Goal: Information Seeking & Learning: Get advice/opinions

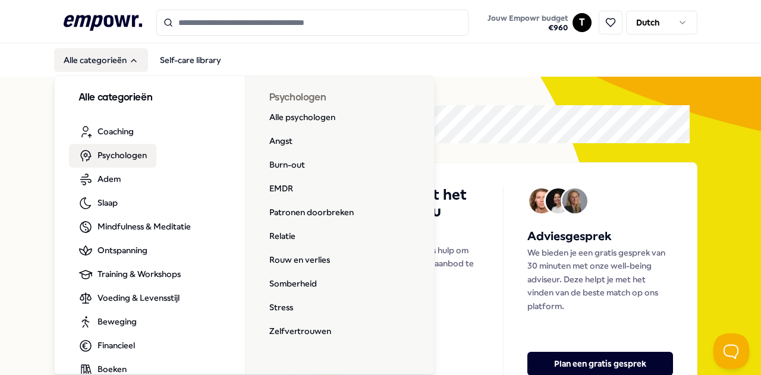
click at [120, 147] on link "Psychologen" at bounding box center [112, 156] width 87 height 24
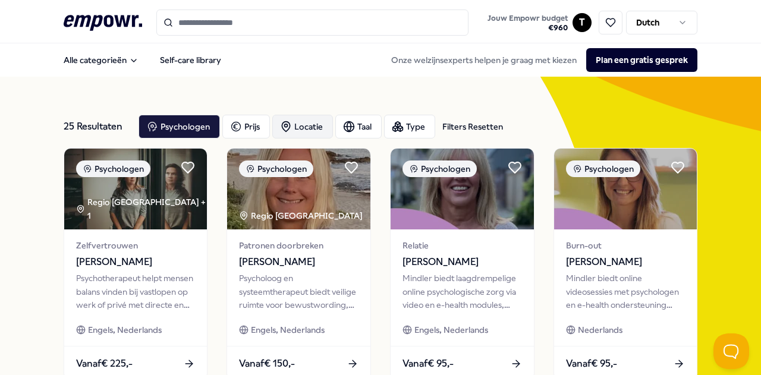
click at [302, 129] on div "Locatie" at bounding box center [302, 127] width 61 height 24
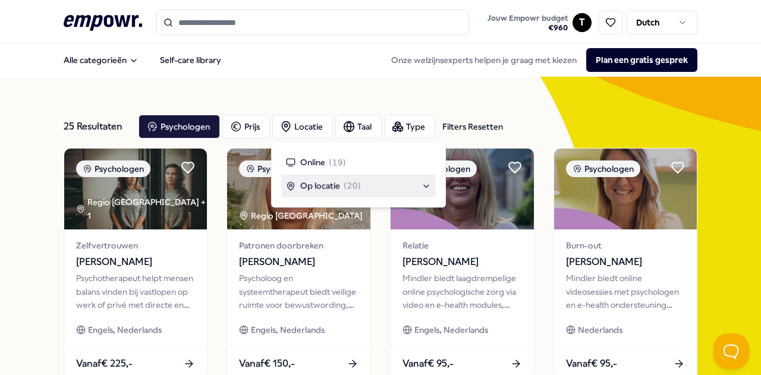
click at [346, 187] on span "( 20 )" at bounding box center [352, 186] width 17 height 13
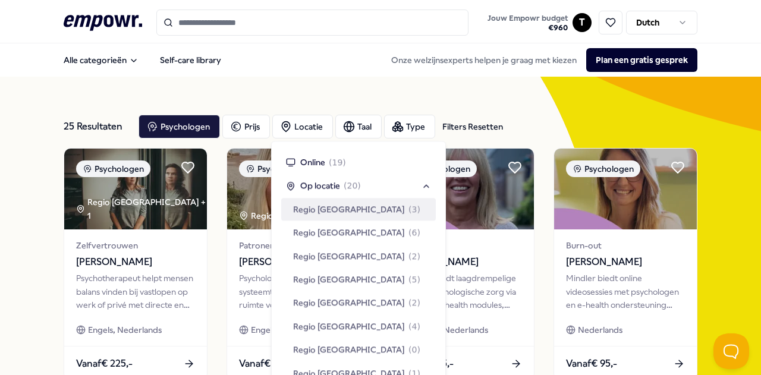
click at [347, 215] on span "Regio [GEOGRAPHIC_DATA]" at bounding box center [349, 209] width 112 height 13
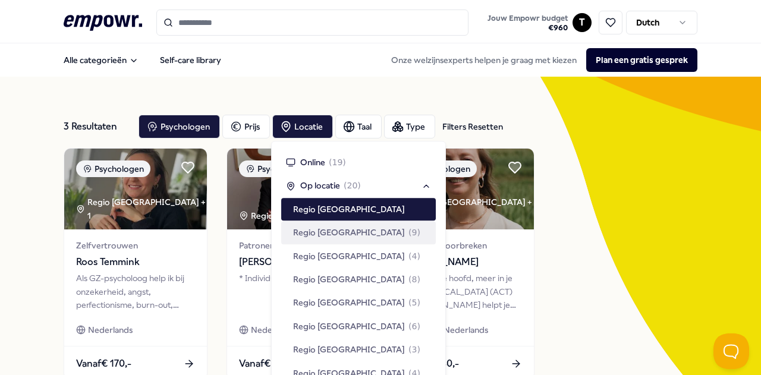
click at [6, 190] on div "3 Resultaten Filters Resetten Psychologen [PERSON_NAME] Type Filters Resetten P…" at bounding box center [380, 267] width 761 height 380
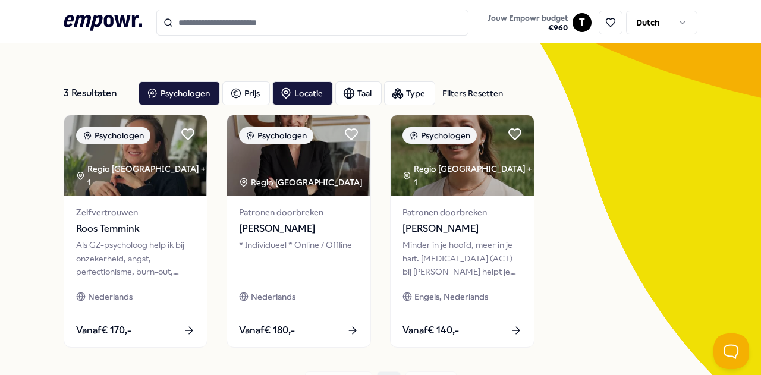
scroll to position [59, 0]
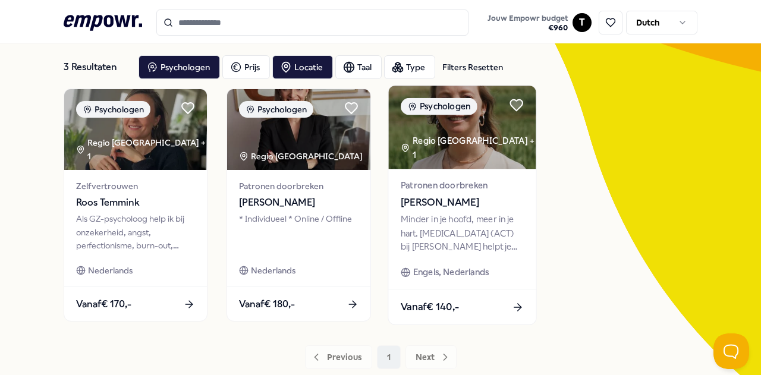
click at [479, 208] on span "[PERSON_NAME]" at bounding box center [462, 202] width 123 height 15
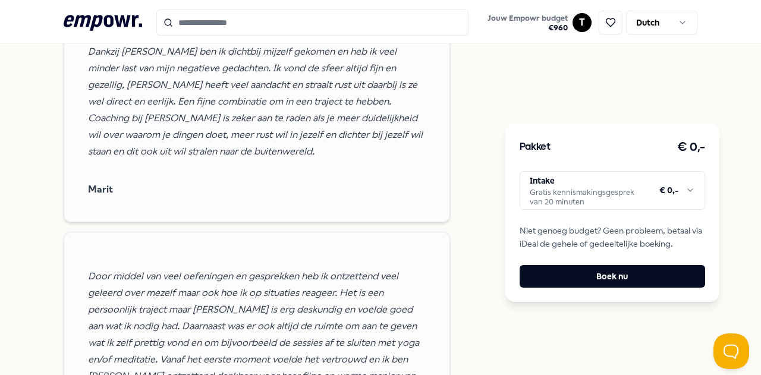
scroll to position [1367, 0]
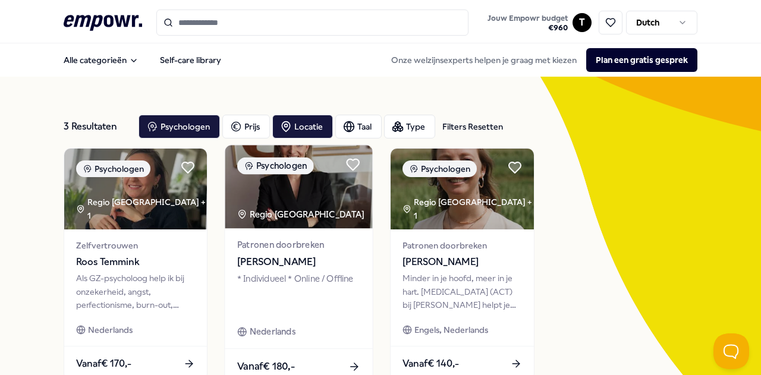
click at [237, 266] on span "[PERSON_NAME]" at bounding box center [298, 261] width 123 height 15
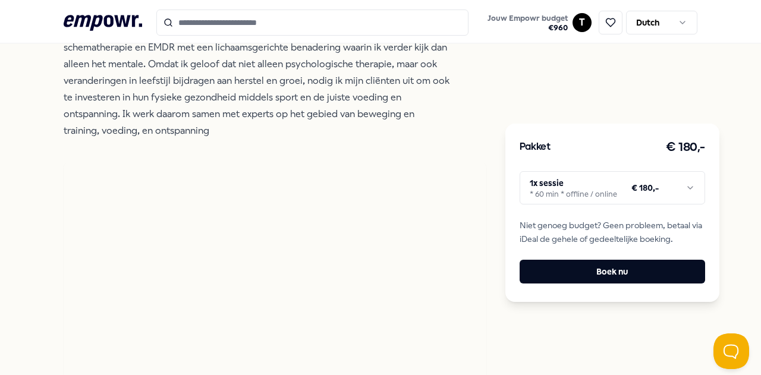
scroll to position [951, 0]
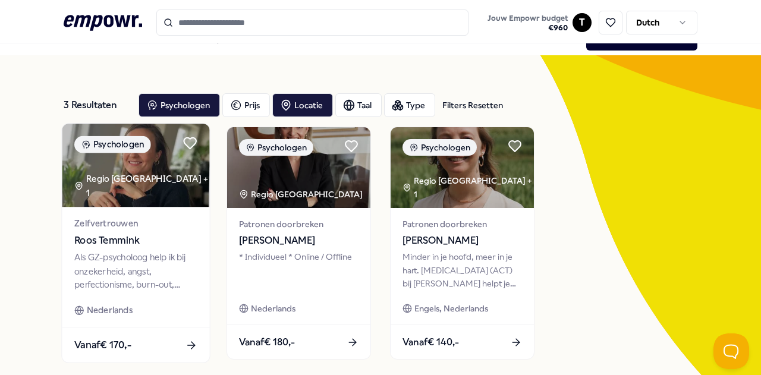
scroll to position [20, 0]
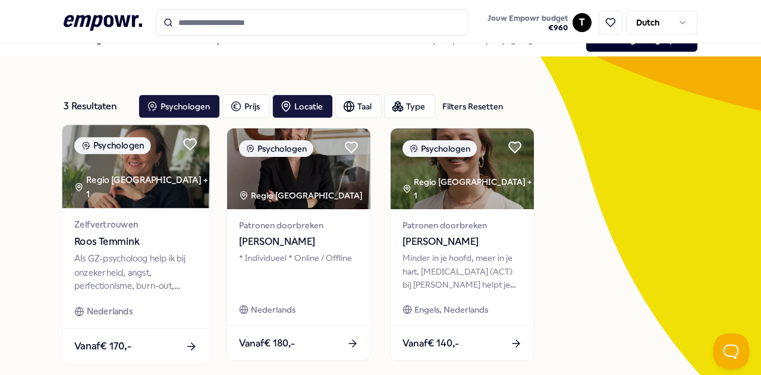
click at [125, 236] on span "Roos Temmink" at bounding box center [135, 241] width 123 height 15
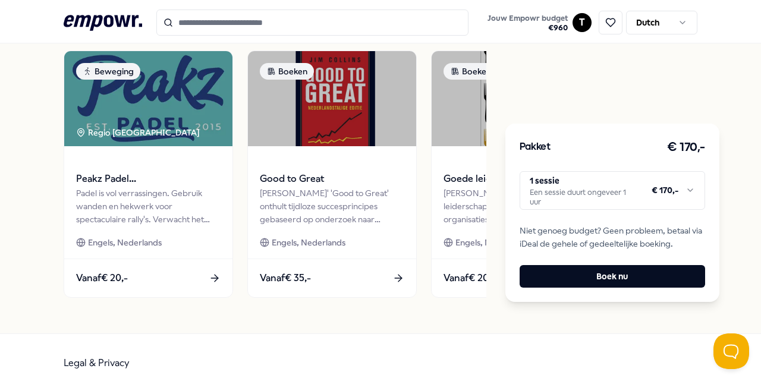
scroll to position [46, 0]
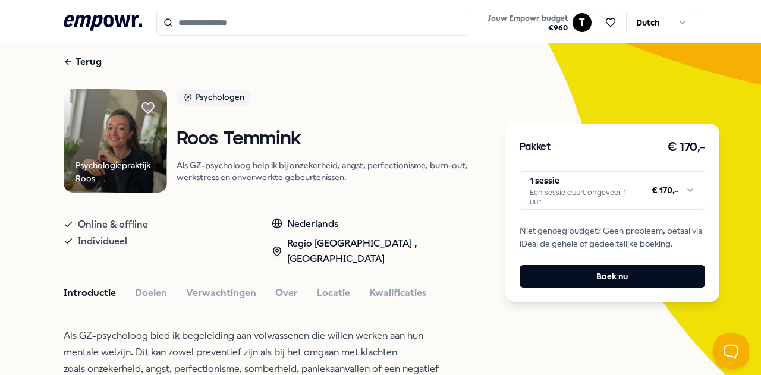
click at [617, 201] on html ".empowr-logo_svg__cls-1{fill:#03032f} Jouw Empowr budget € 960 T Dutch Alle cat…" at bounding box center [380, 187] width 761 height 375
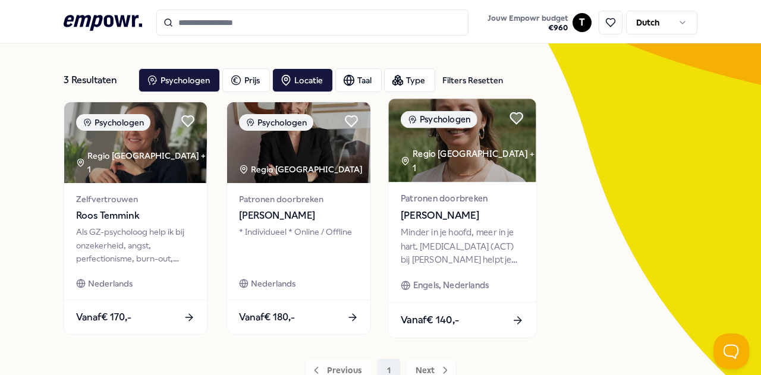
click at [455, 238] on div "Minder in je hoofd, meer in je hart. [MEDICAL_DATA] (ACT) bij [PERSON_NAME] hel…" at bounding box center [462, 246] width 123 height 41
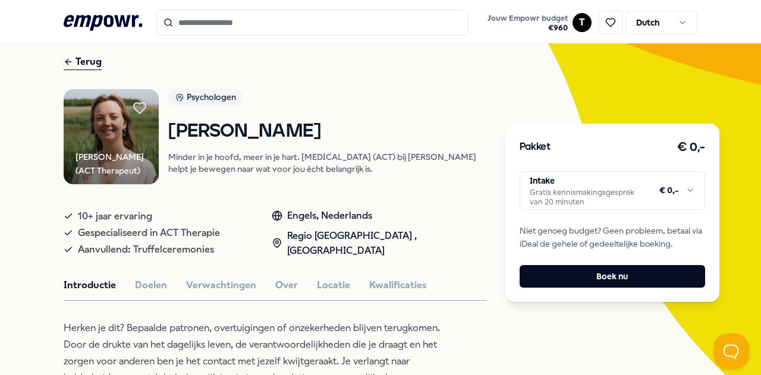
click at [593, 198] on html ".empowr-logo_svg__cls-1{fill:#03032f} Jouw Empowr budget € 960 T Dutch Alle cat…" at bounding box center [380, 187] width 761 height 375
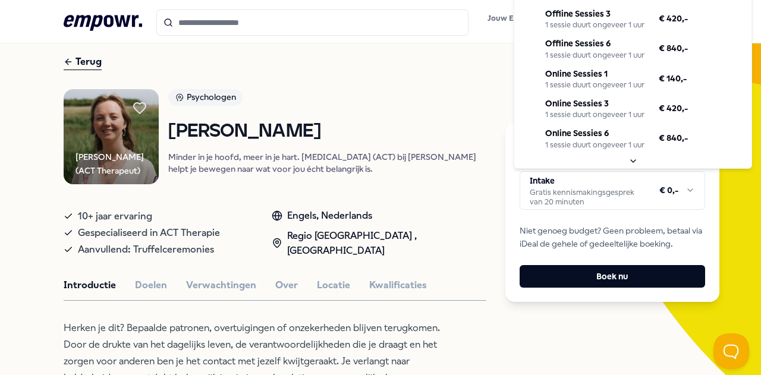
click at [407, 304] on html ".empowr-logo_svg__cls-1{fill:#03032f} Jouw Empowr budget € 960 T Dutch Alle cat…" at bounding box center [380, 187] width 761 height 375
